Goal: Communication & Community: Participate in discussion

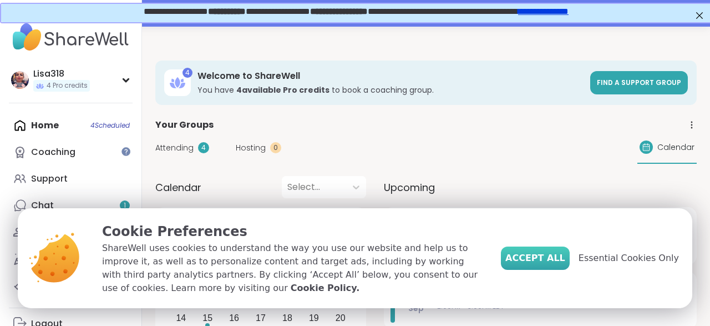
click at [560, 270] on button "Accept All" at bounding box center [535, 257] width 69 height 23
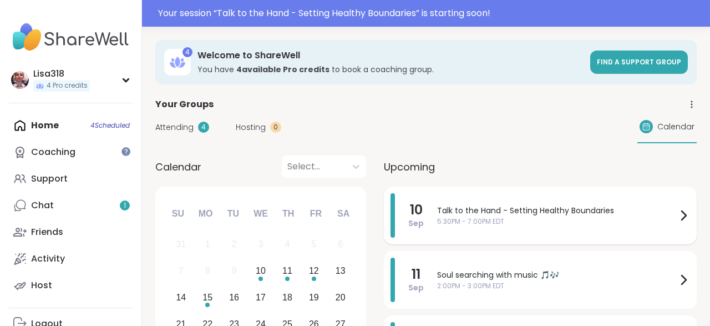
click at [515, 221] on span "5:30PM - 7:00PM EDT" at bounding box center [557, 221] width 240 height 10
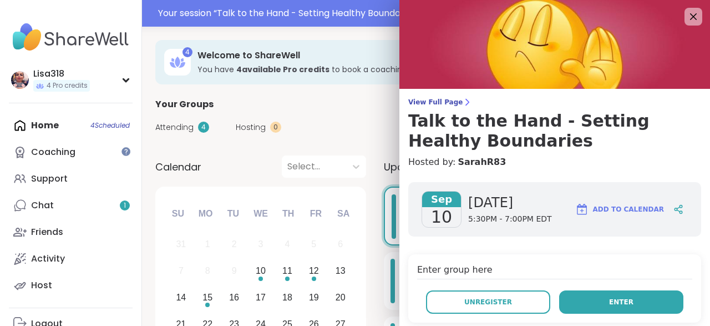
click at [604, 297] on button "Enter" at bounding box center [621, 301] width 124 height 23
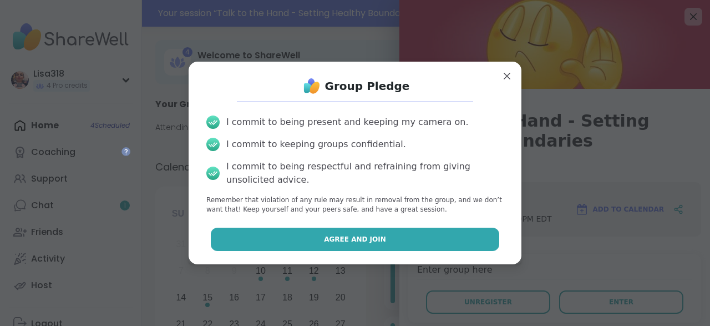
click at [400, 236] on button "Agree and Join" at bounding box center [355, 238] width 289 height 23
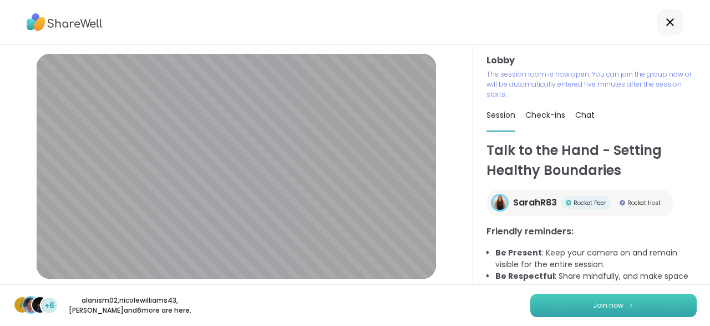
click at [607, 306] on span "Join now" at bounding box center [608, 305] width 31 height 10
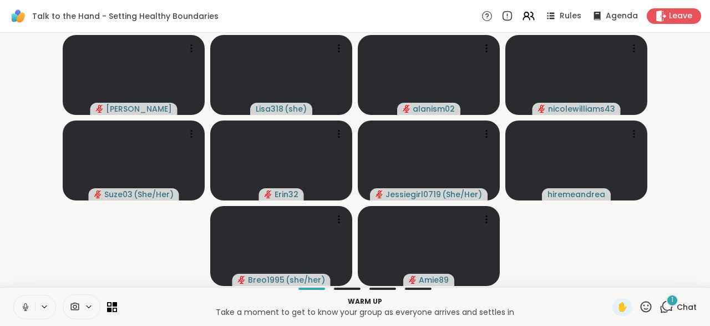
click at [18, 307] on button at bounding box center [24, 306] width 21 height 23
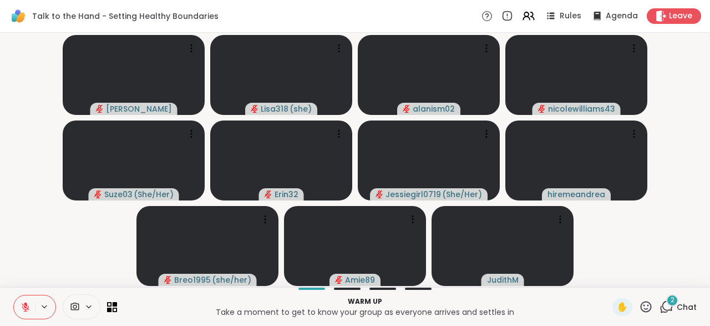
click at [21, 311] on icon at bounding box center [26, 307] width 10 height 10
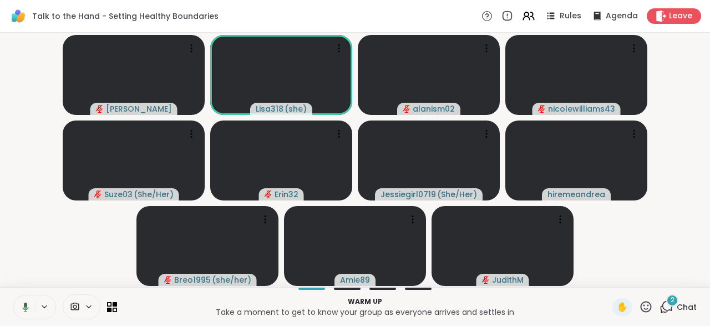
click at [25, 308] on icon at bounding box center [25, 307] width 3 height 2
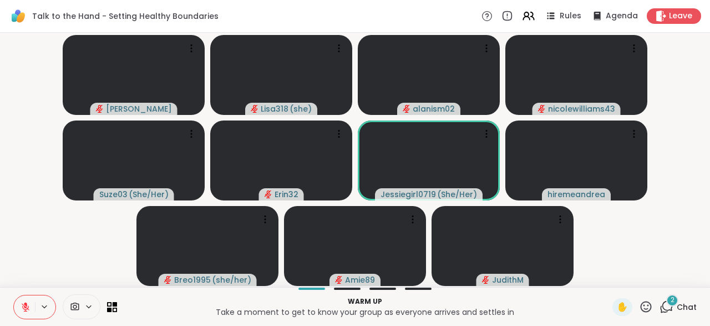
click at [27, 302] on icon at bounding box center [26, 307] width 10 height 10
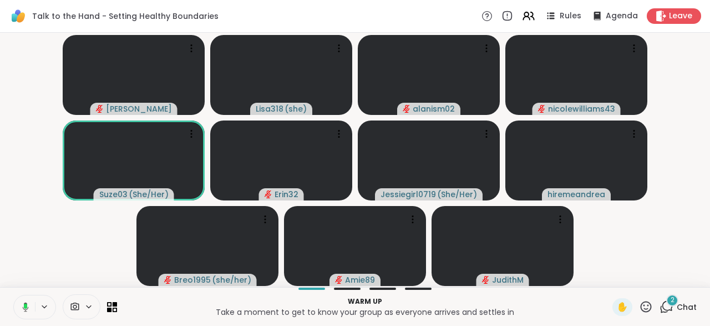
click at [28, 310] on icon at bounding box center [24, 307] width 10 height 10
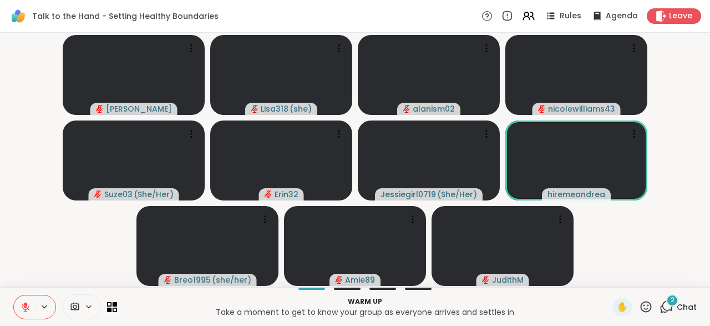
click at [28, 305] on icon at bounding box center [26, 307] width 10 height 10
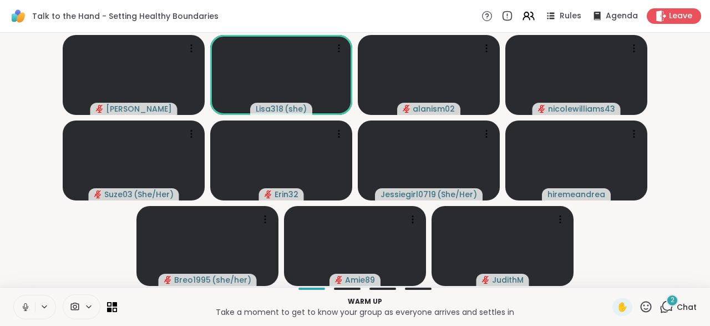
click at [26, 303] on icon at bounding box center [25, 305] width 3 height 5
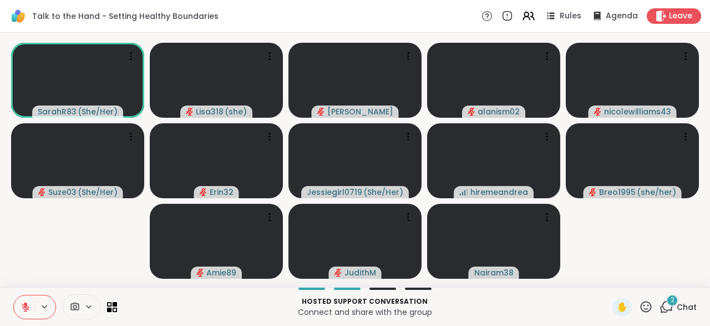
click at [27, 307] on icon at bounding box center [26, 307] width 10 height 10
click at [26, 308] on icon at bounding box center [26, 307] width 10 height 10
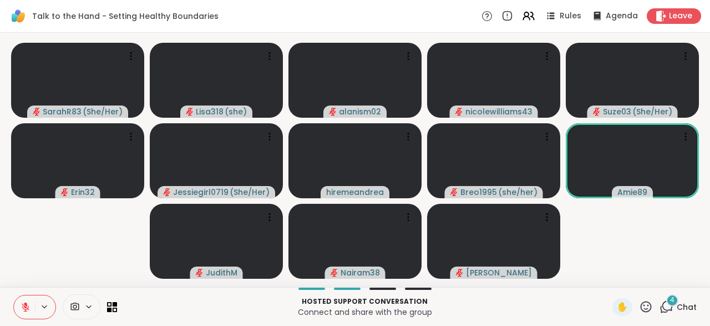
click at [672, 312] on icon at bounding box center [666, 306] width 14 height 14
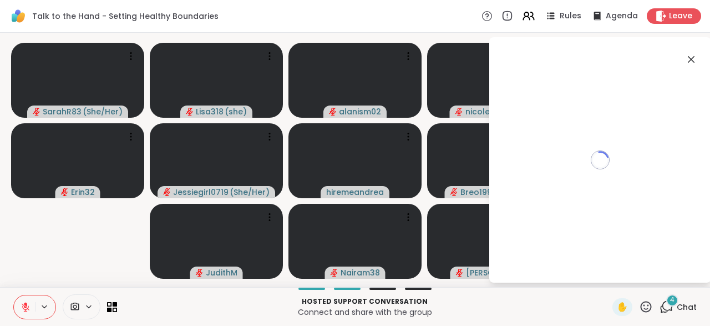
click at [668, 310] on icon at bounding box center [667, 306] width 11 height 10
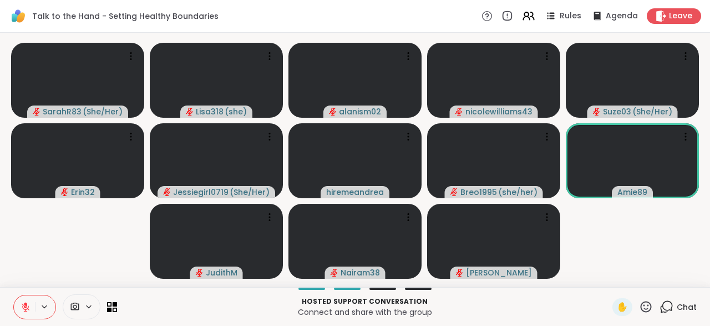
click at [670, 309] on icon at bounding box center [666, 306] width 14 height 14
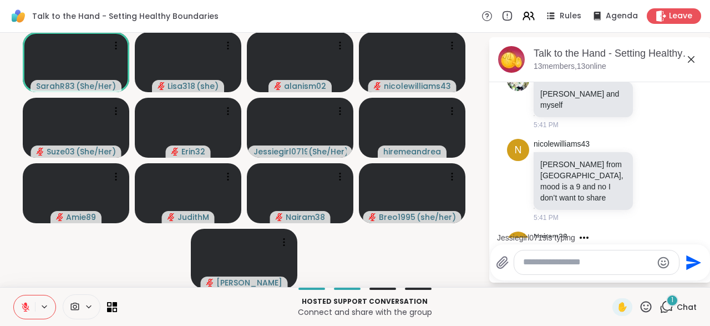
scroll to position [586, 0]
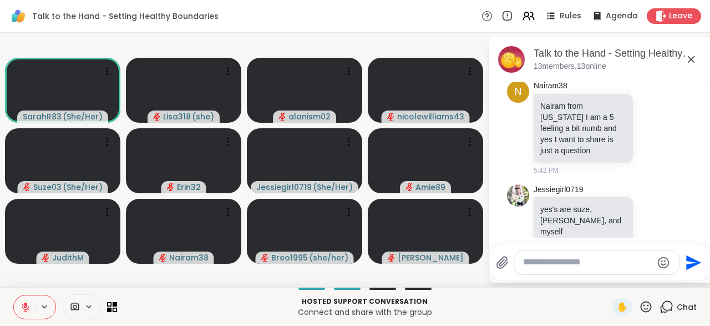
click at [24, 308] on icon at bounding box center [26, 307] width 10 height 10
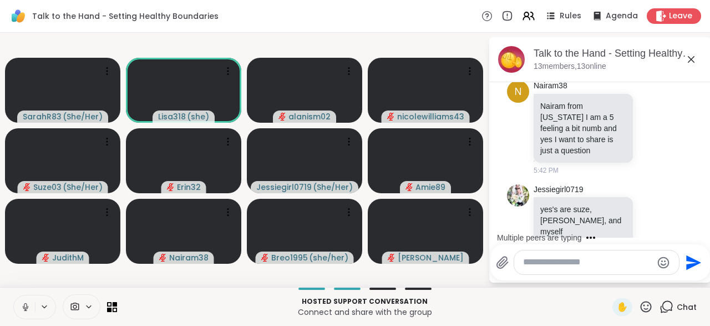
click at [27, 309] on icon at bounding box center [26, 307] width 10 height 10
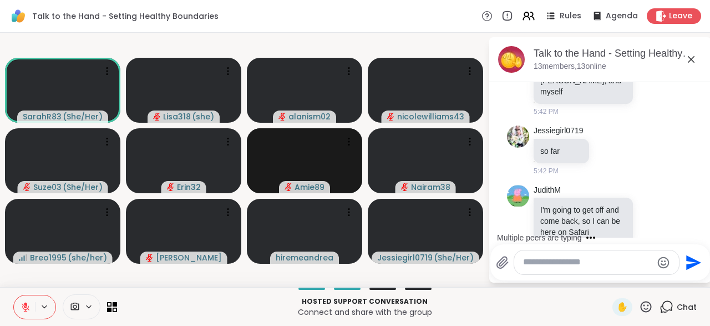
scroll to position [796, 0]
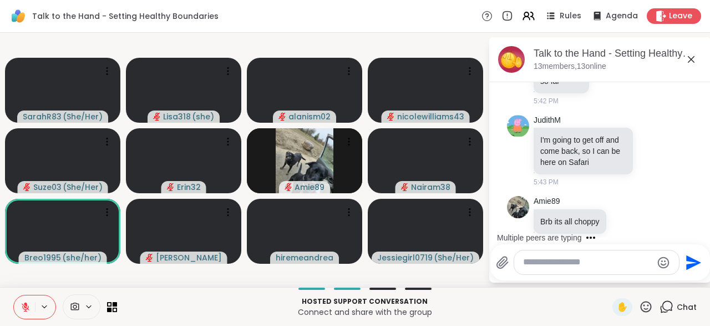
click at [639, 281] on icon at bounding box center [640, 285] width 2 height 9
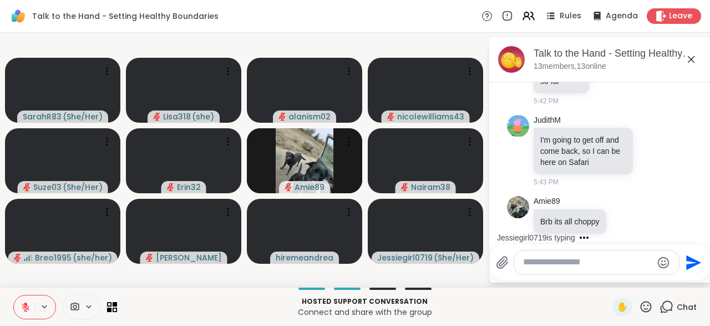
click at [650, 279] on icon at bounding box center [652, 284] width 10 height 11
click at [566, 262] on div "Select Reaction: Heart" at bounding box center [564, 267] width 10 height 10
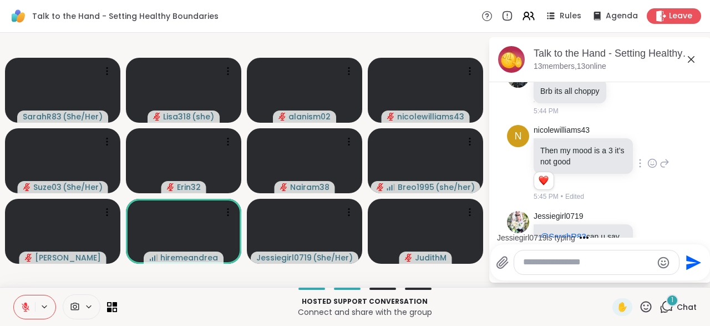
scroll to position [995, 0]
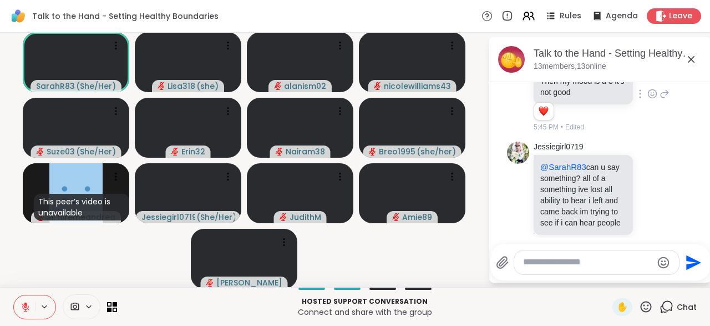
click at [536, 267] on textarea "Type your message" at bounding box center [587, 262] width 129 height 12
type textarea "**********"
click at [695, 265] on icon "Send" at bounding box center [695, 262] width 15 height 15
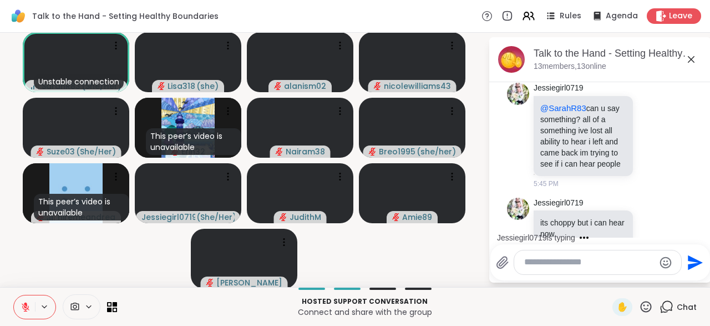
click at [648, 312] on icon at bounding box center [646, 306] width 11 height 11
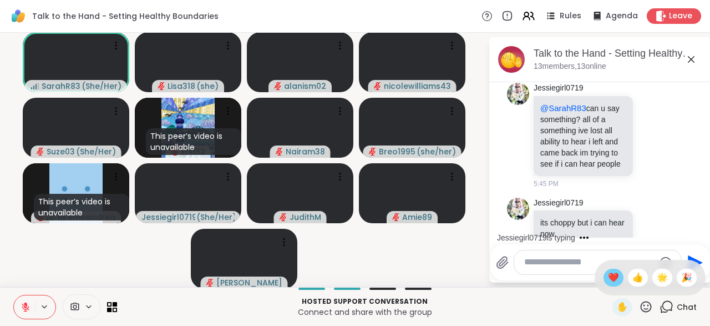
click at [609, 282] on span "❤️" at bounding box center [613, 277] width 11 height 13
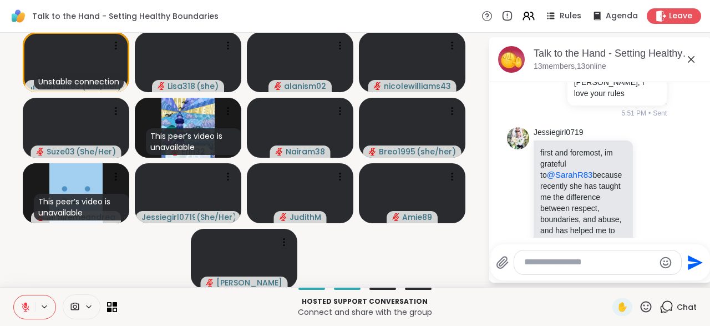
scroll to position [1268, 0]
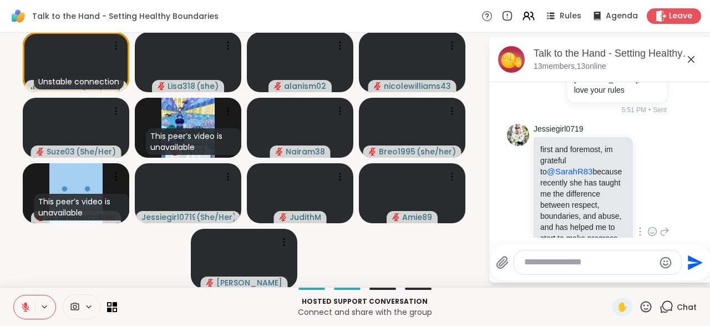
click at [650, 226] on icon at bounding box center [652, 231] width 10 height 11
click at [565, 209] on div "Select Reaction: Heart" at bounding box center [564, 214] width 10 height 10
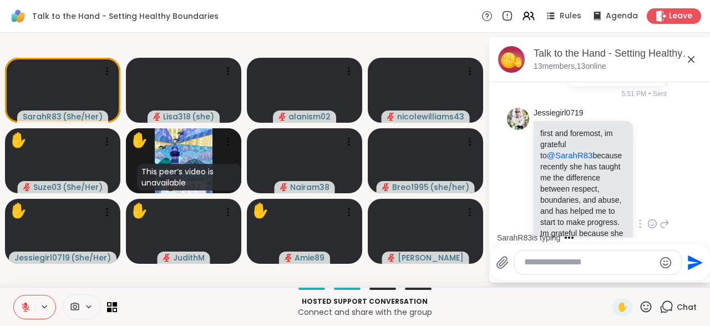
click at [672, 124] on div "Jessiegirl0719 first and foremost, im grateful to @SarahR83 because recently sh…" at bounding box center [600, 223] width 186 height 241
click at [665, 217] on icon at bounding box center [664, 223] width 10 height 13
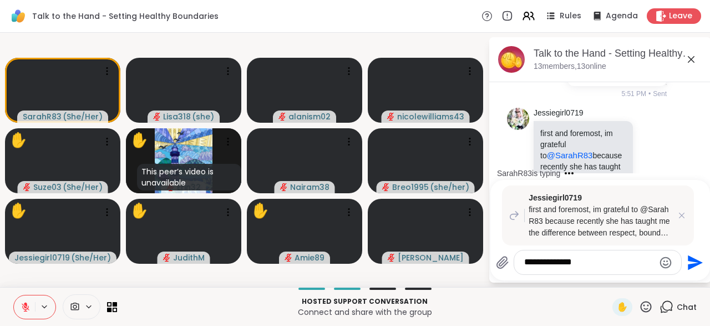
type textarea "**********"
click at [696, 265] on icon "Send" at bounding box center [695, 262] width 15 height 15
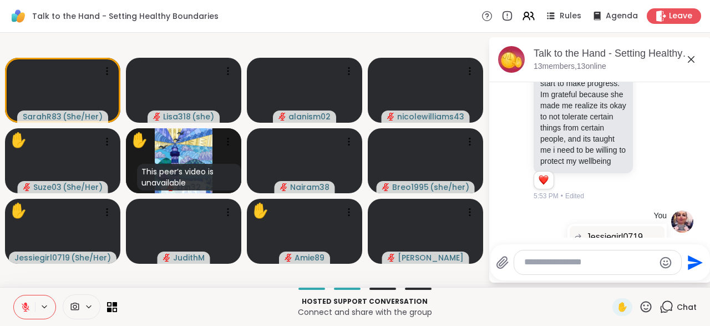
scroll to position [1493, 0]
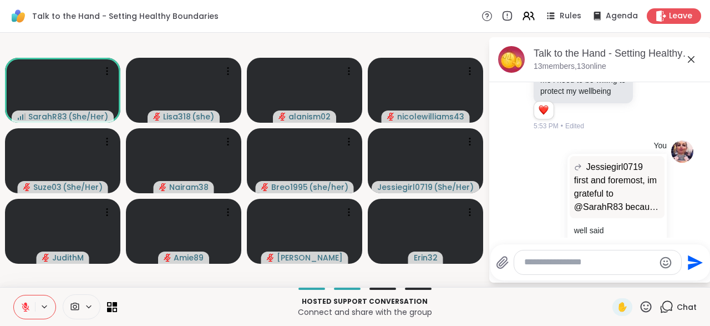
click at [652, 310] on icon at bounding box center [646, 306] width 14 height 14
click at [636, 273] on span "👍" at bounding box center [637, 277] width 11 height 13
click at [650, 307] on icon at bounding box center [646, 306] width 14 height 14
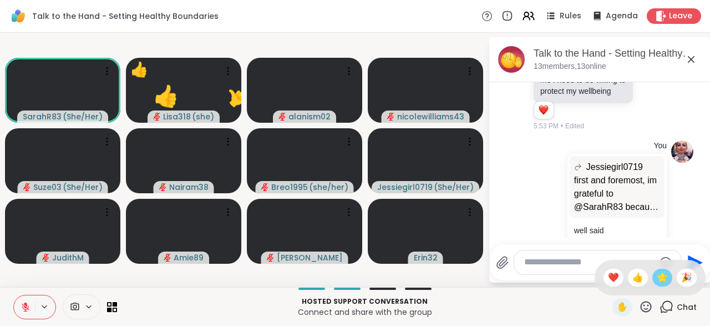
click at [666, 281] on span "🌟" at bounding box center [662, 277] width 11 height 13
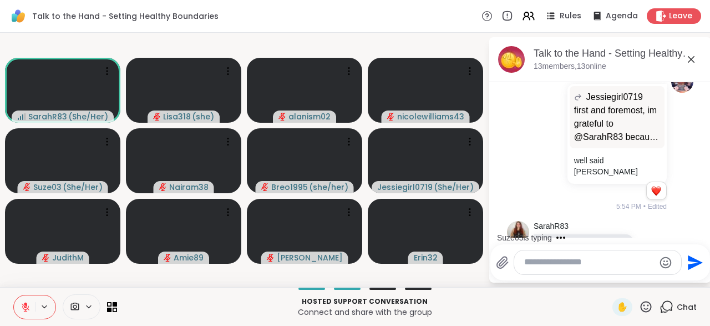
scroll to position [1622, 0]
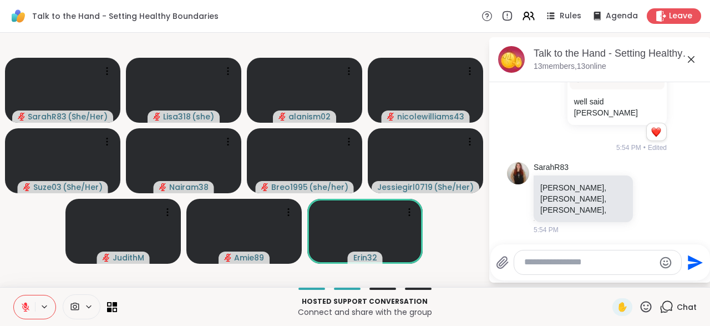
click at [478, 301] on p "Hosted support conversation" at bounding box center [365, 301] width 482 height 10
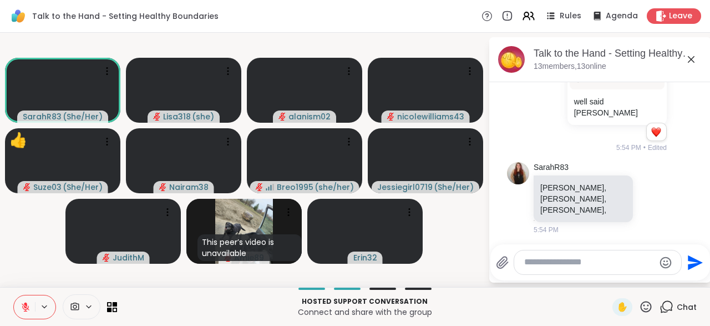
click at [645, 312] on icon at bounding box center [646, 306] width 14 height 14
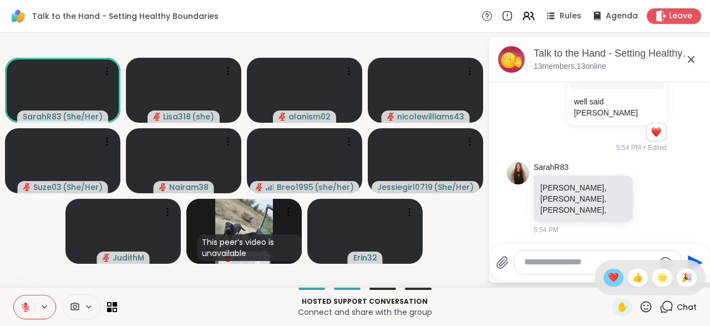
click at [612, 282] on span "❤️" at bounding box center [613, 277] width 11 height 13
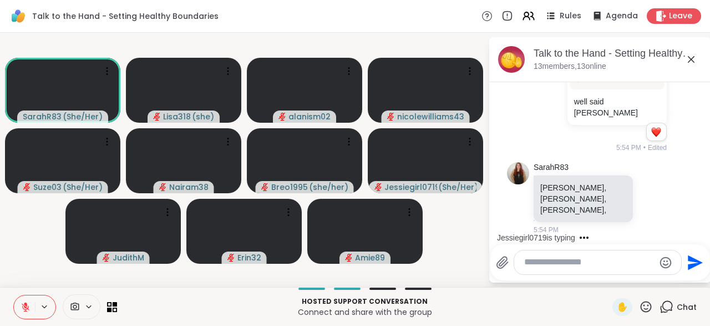
scroll to position [1680, 0]
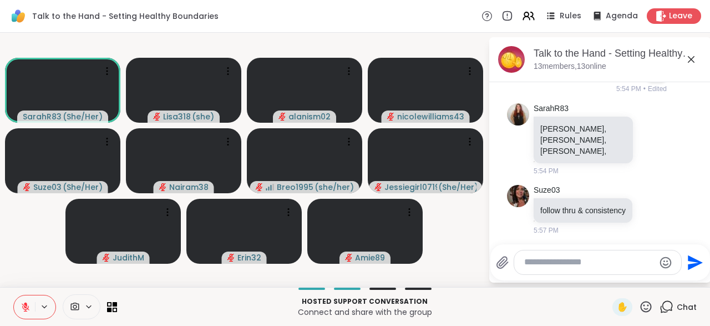
click at [650, 307] on icon at bounding box center [646, 306] width 14 height 14
click at [659, 285] on div "🌟" at bounding box center [662, 277] width 20 height 18
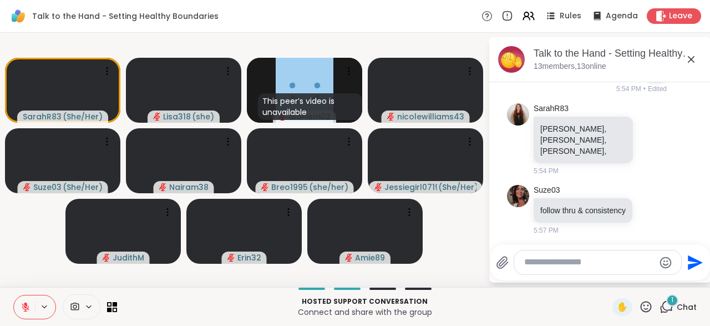
scroll to position [1739, 0]
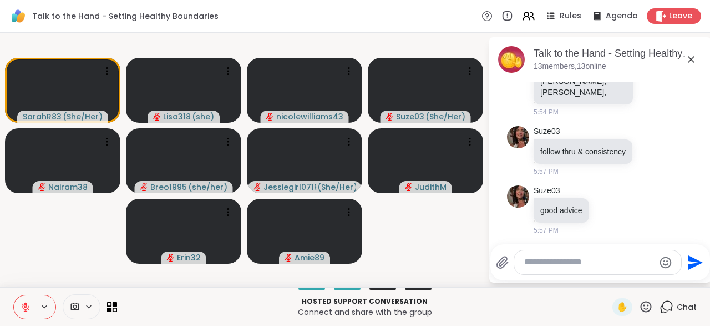
click at [530, 263] on textarea "Type your message" at bounding box center [589, 262] width 130 height 12
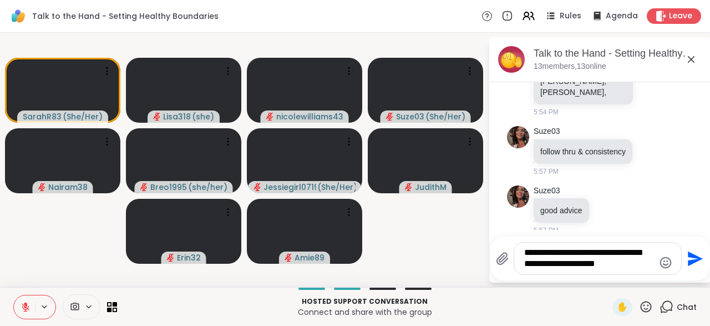
type textarea "**********"
click at [689, 267] on icon "Send" at bounding box center [694, 259] width 18 height 18
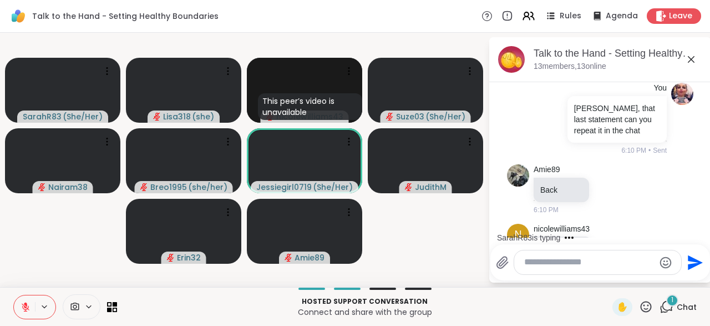
scroll to position [2077, 0]
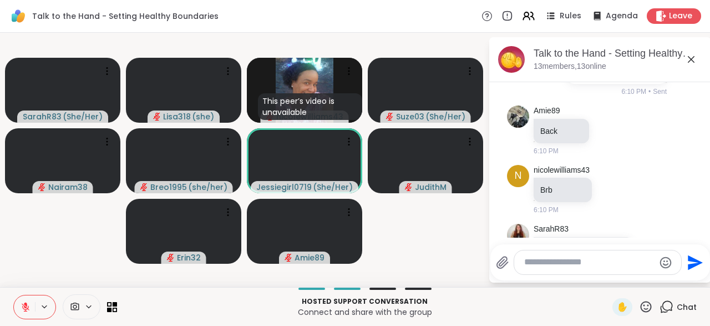
click at [549, 262] on textarea "Type your message" at bounding box center [589, 262] width 130 height 12
click at [550, 270] on div "**********" at bounding box center [597, 262] width 167 height 24
click at [615, 273] on div "**********" at bounding box center [597, 262] width 167 height 24
click at [613, 262] on textarea "**********" at bounding box center [589, 262] width 130 height 12
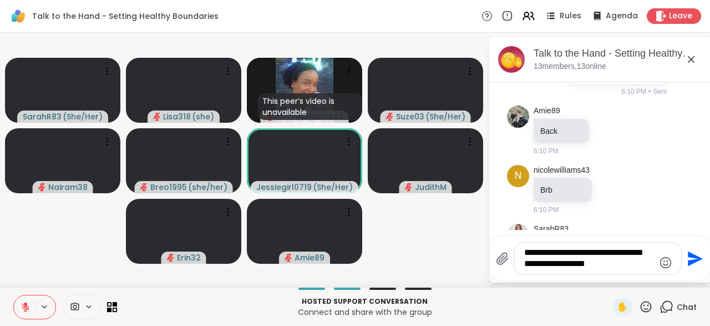
type textarea "**********"
click at [695, 269] on button "Send" at bounding box center [694, 258] width 25 height 25
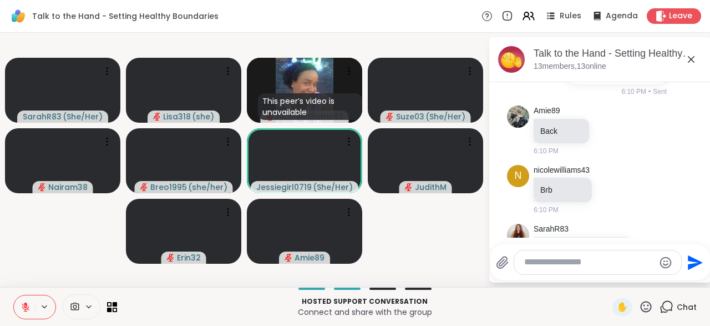
scroll to position [2158, 0]
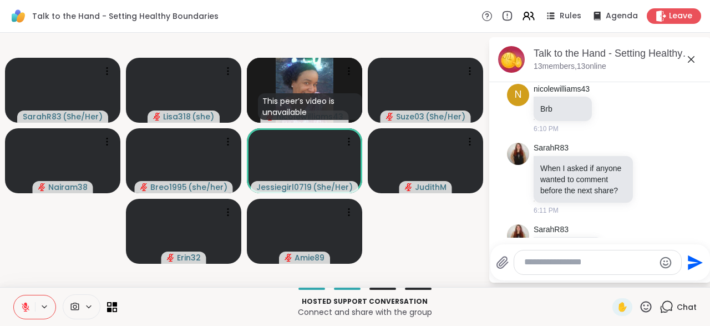
click at [543, 266] on textarea "Type your message" at bounding box center [589, 262] width 130 height 12
type textarea "**********"
click at [688, 260] on icon "Send" at bounding box center [695, 262] width 15 height 15
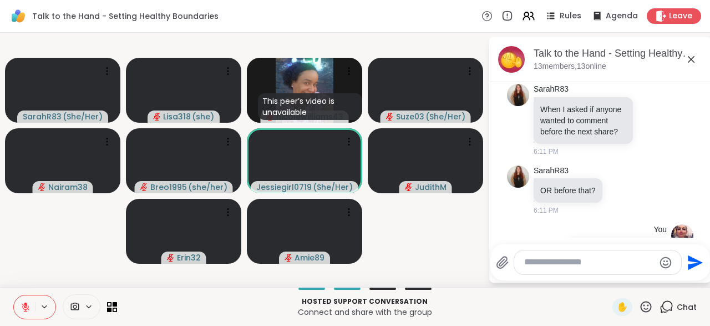
click at [650, 311] on icon at bounding box center [646, 306] width 14 height 14
click at [608, 279] on span "❤️" at bounding box center [613, 277] width 11 height 13
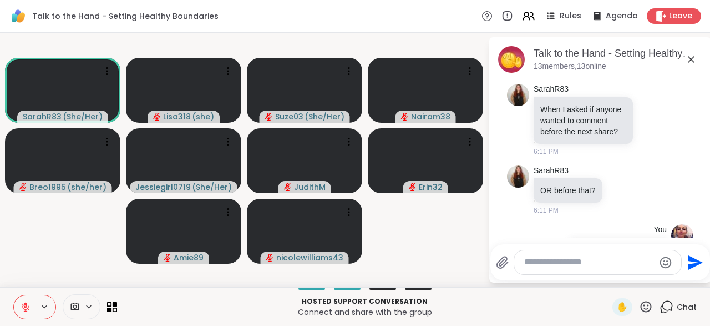
click at [23, 308] on icon at bounding box center [26, 307] width 8 height 8
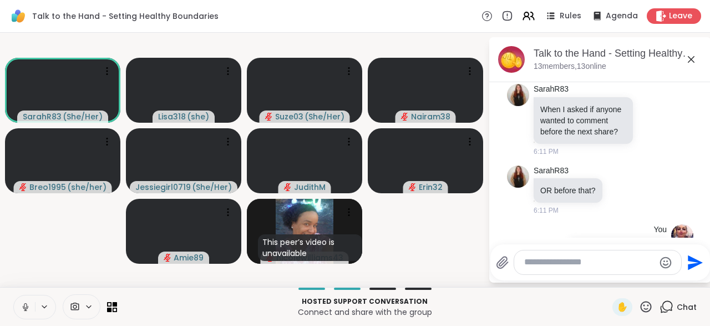
click at [30, 299] on button at bounding box center [24, 306] width 21 height 23
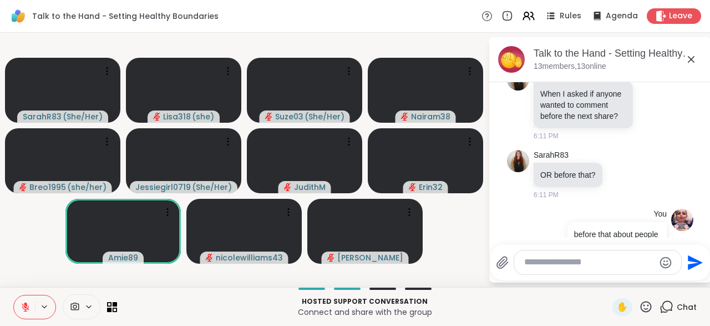
click at [553, 271] on div at bounding box center [597, 262] width 167 height 24
click at [553, 256] on div at bounding box center [597, 262] width 167 height 24
click at [557, 263] on textarea "Type your message" at bounding box center [589, 262] width 130 height 12
click at [557, 263] on textarea "**********" at bounding box center [589, 262] width 130 height 12
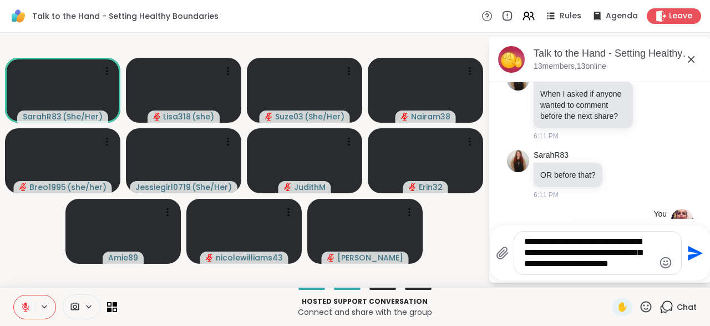
click at [623, 269] on textarea "**********" at bounding box center [589, 253] width 130 height 34
click at [643, 263] on textarea "**********" at bounding box center [589, 253] width 130 height 34
click at [606, 268] on textarea "**********" at bounding box center [589, 253] width 130 height 34
click at [634, 268] on textarea "**********" at bounding box center [589, 253] width 130 height 34
type textarea "**********"
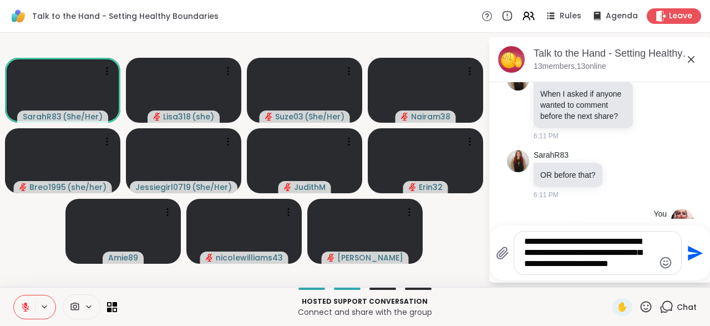
click at [694, 256] on icon "Send" at bounding box center [695, 252] width 15 height 15
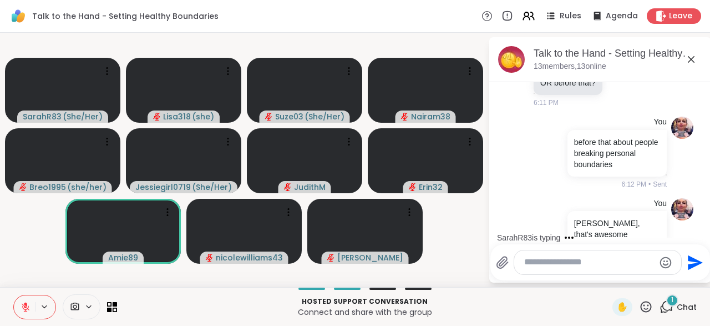
scroll to position [2395, 0]
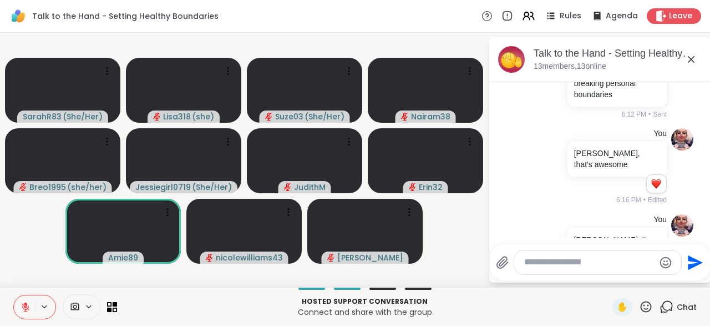
click at [544, 266] on textarea "Type your message" at bounding box center [589, 262] width 130 height 12
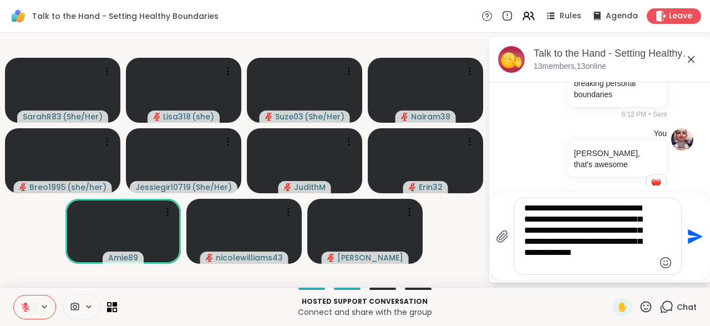
type textarea "**********"
click at [689, 240] on icon "Send" at bounding box center [695, 235] width 15 height 15
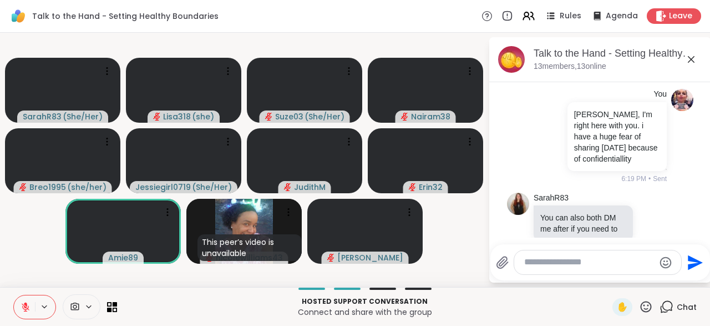
scroll to position [2535, 0]
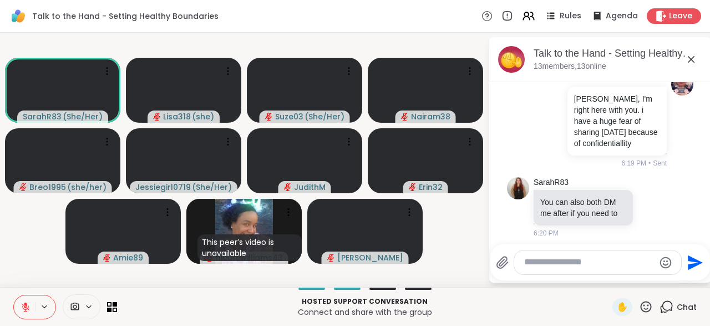
click at [648, 308] on icon at bounding box center [646, 306] width 11 height 11
click at [614, 281] on span "❤️" at bounding box center [613, 277] width 11 height 13
click at [653, 306] on icon at bounding box center [646, 306] width 14 height 14
click at [608, 280] on span "❤️" at bounding box center [613, 277] width 11 height 13
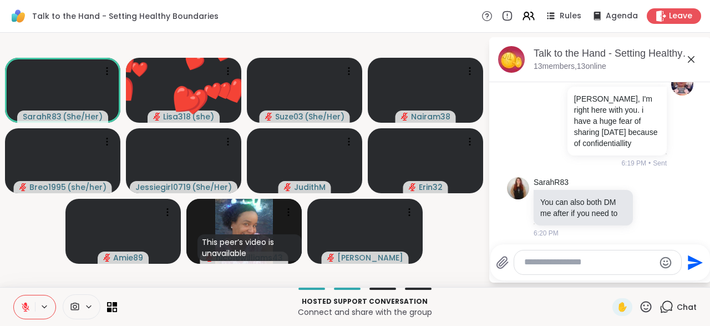
click at [647, 309] on icon at bounding box center [646, 306] width 11 height 11
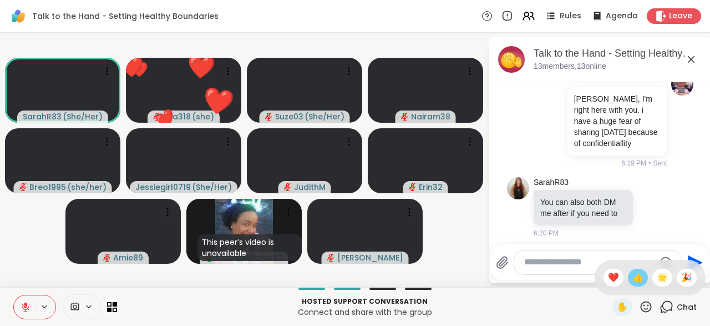
click at [638, 282] on span "👍" at bounding box center [637, 277] width 11 height 13
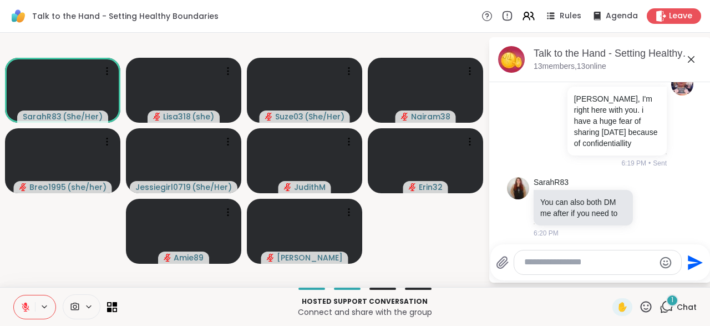
scroll to position [2670, 0]
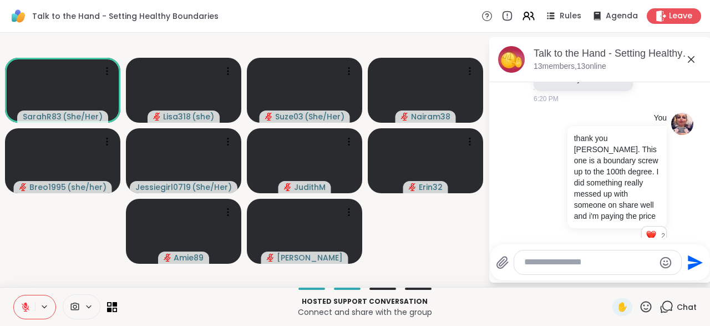
click at [652, 322] on icon at bounding box center [652, 327] width 10 height 11
click at [563, 304] on span "Select Reaction: Heart" at bounding box center [564, 309] width 10 height 11
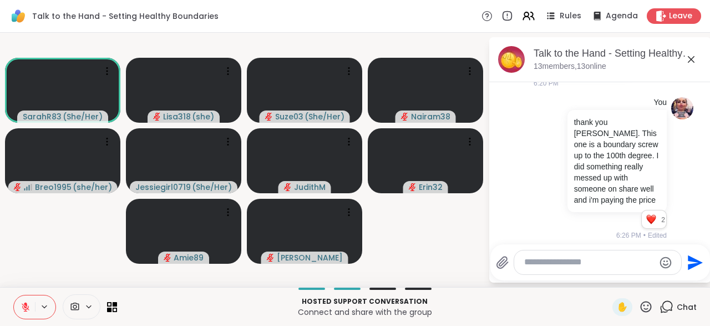
click at [649, 312] on icon at bounding box center [646, 306] width 14 height 14
click at [609, 282] on span "❤️" at bounding box center [613, 277] width 11 height 13
click at [651, 313] on icon at bounding box center [646, 306] width 14 height 14
click at [611, 280] on span "❤️" at bounding box center [613, 277] width 11 height 13
click at [646, 312] on icon at bounding box center [646, 306] width 14 height 14
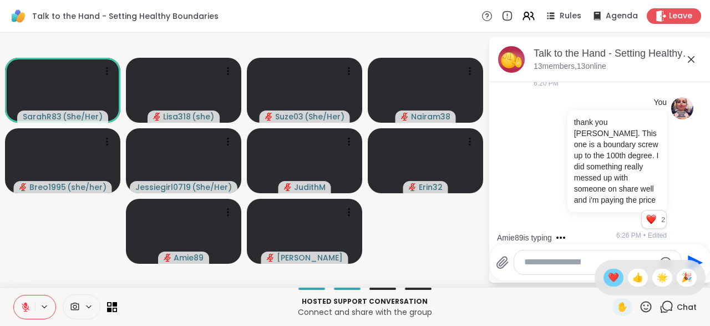
click at [608, 278] on span "❤️" at bounding box center [613, 277] width 11 height 13
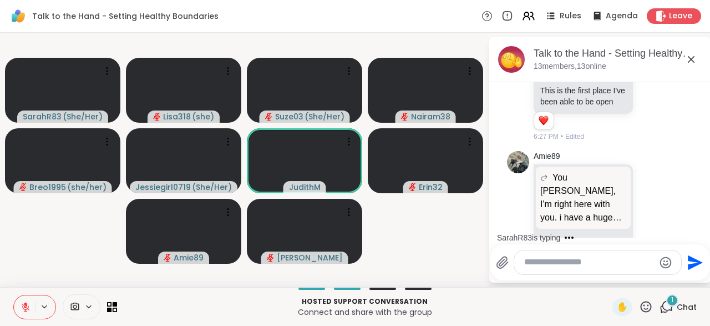
scroll to position [3042, 0]
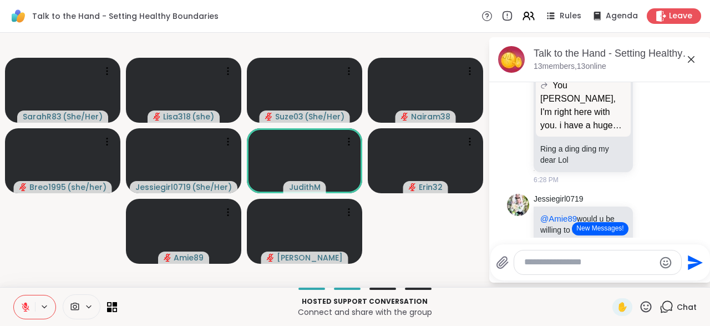
click at [525, 265] on textarea "Type your message" at bounding box center [589, 262] width 130 height 12
type textarea "**********"
click at [696, 267] on icon "Send" at bounding box center [694, 262] width 18 height 18
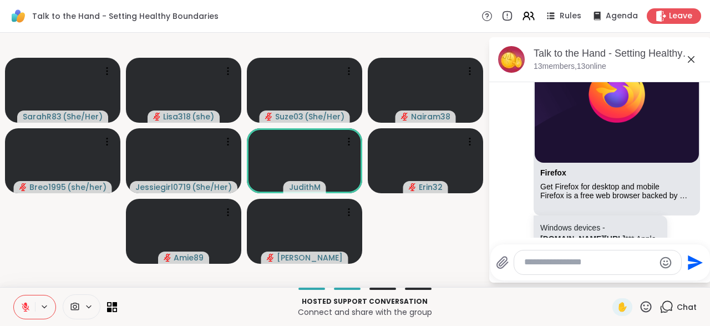
click at [676, 8] on div "Talk to the Hand - Setting Healthy Boundaries Rules Agenda Leave" at bounding box center [355, 16] width 710 height 33
click at [675, 17] on span "Leave" at bounding box center [681, 17] width 24 height 12
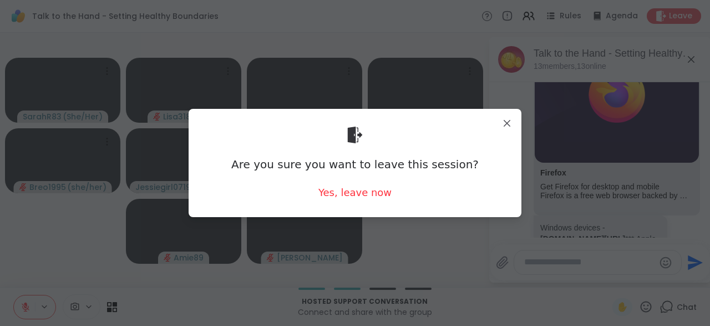
click at [389, 194] on div "Are you sure you want to leave this session? Yes, leave now" at bounding box center [354, 163] width 315 height 90
click at [368, 202] on div "Are you sure you want to leave this session? Yes, leave now" at bounding box center [354, 163] width 315 height 90
click at [369, 191] on div "Yes, leave now" at bounding box center [354, 192] width 73 height 14
